Goal: Information Seeking & Learning: Find specific fact

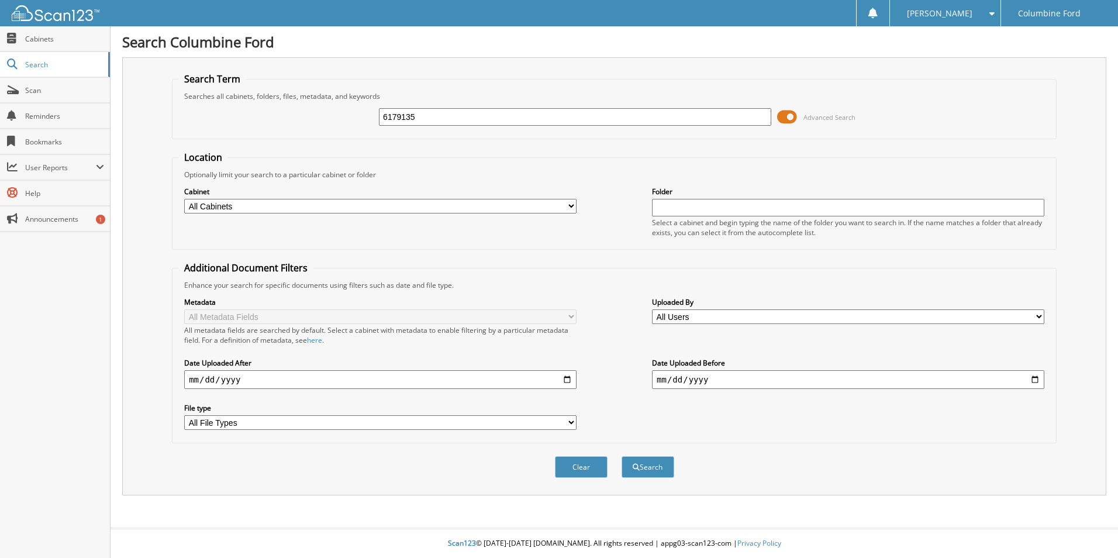
type input "6179135"
click at [622, 456] on button "Search" at bounding box center [648, 467] width 53 height 22
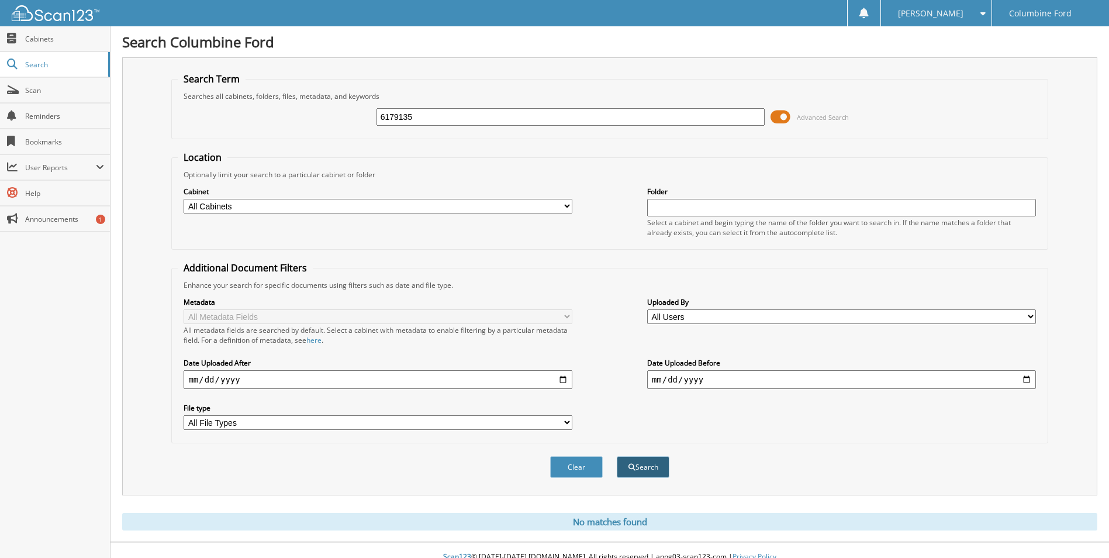
click at [663, 464] on button "Search" at bounding box center [643, 467] width 53 height 22
click at [43, 219] on span "Announcements" at bounding box center [64, 219] width 79 height 10
